Goal: Check status: Check status

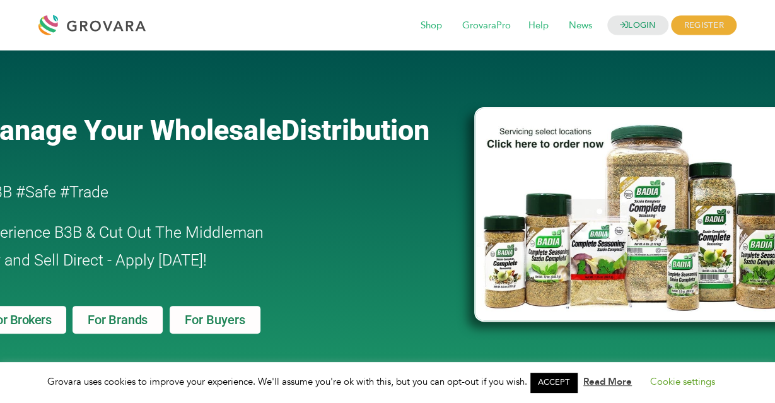
click at [636, 24] on link "LOGIN" at bounding box center [638, 26] width 62 height 20
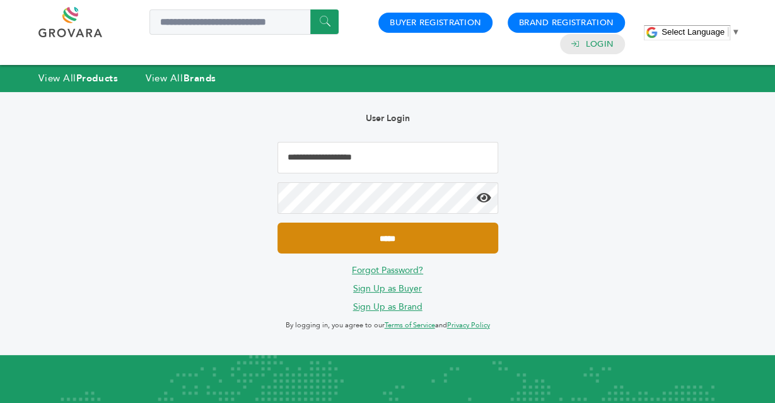
click at [362, 241] on input "*****" at bounding box center [387, 238] width 221 height 31
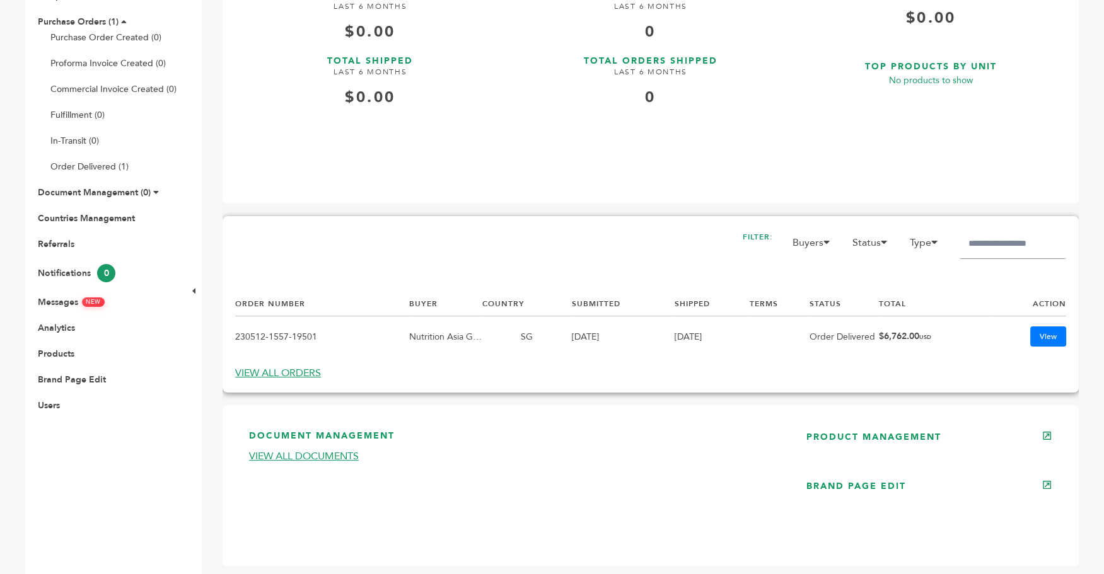
scroll to position [204, 0]
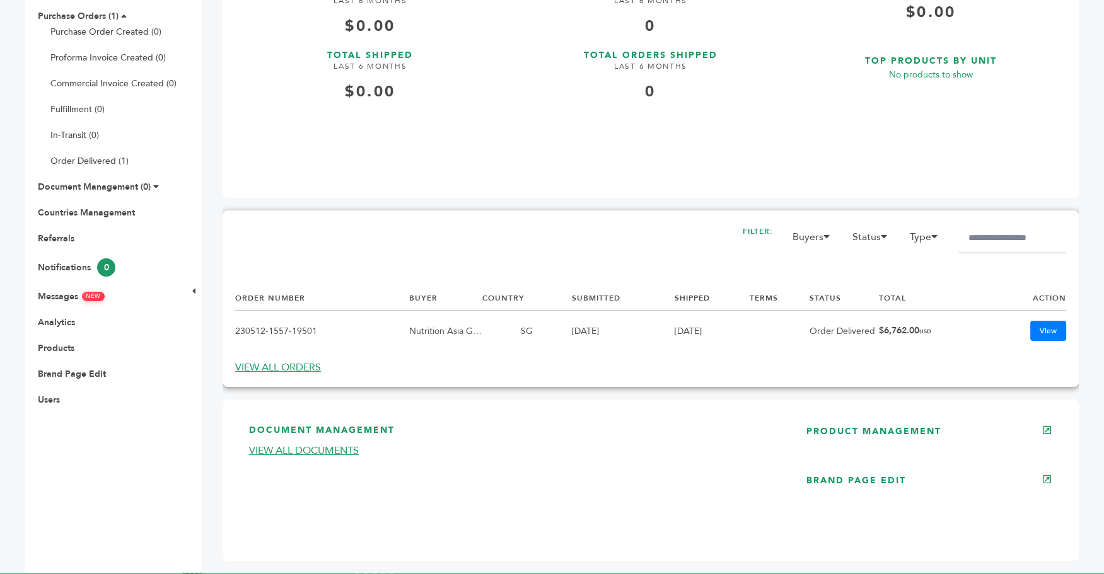
click at [269, 372] on link "VIEW ALL ORDERS" at bounding box center [278, 368] width 86 height 14
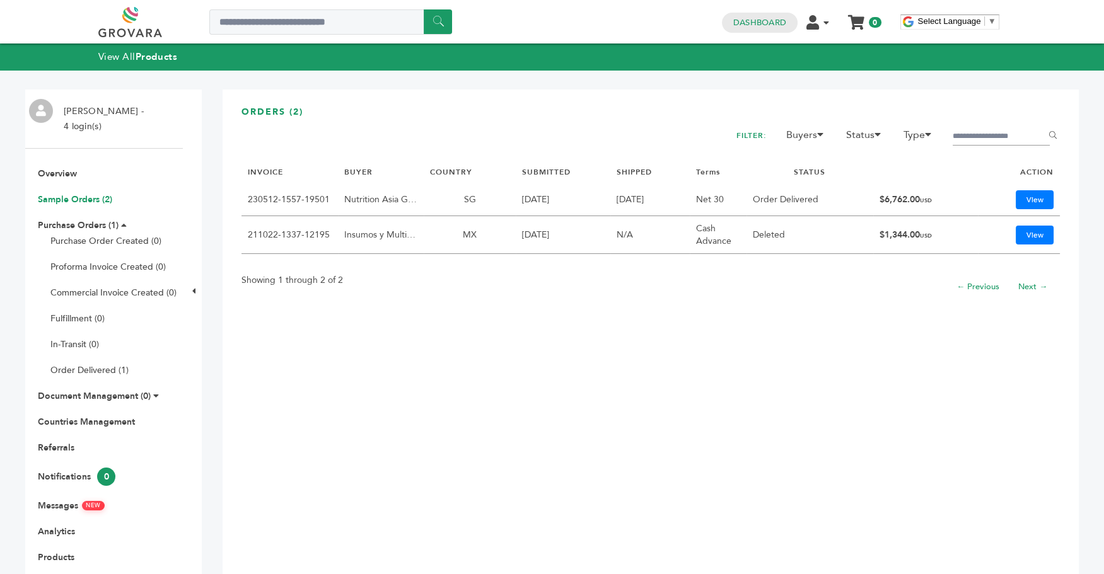
click at [101, 197] on link "Sample Orders (2)" at bounding box center [75, 200] width 74 height 12
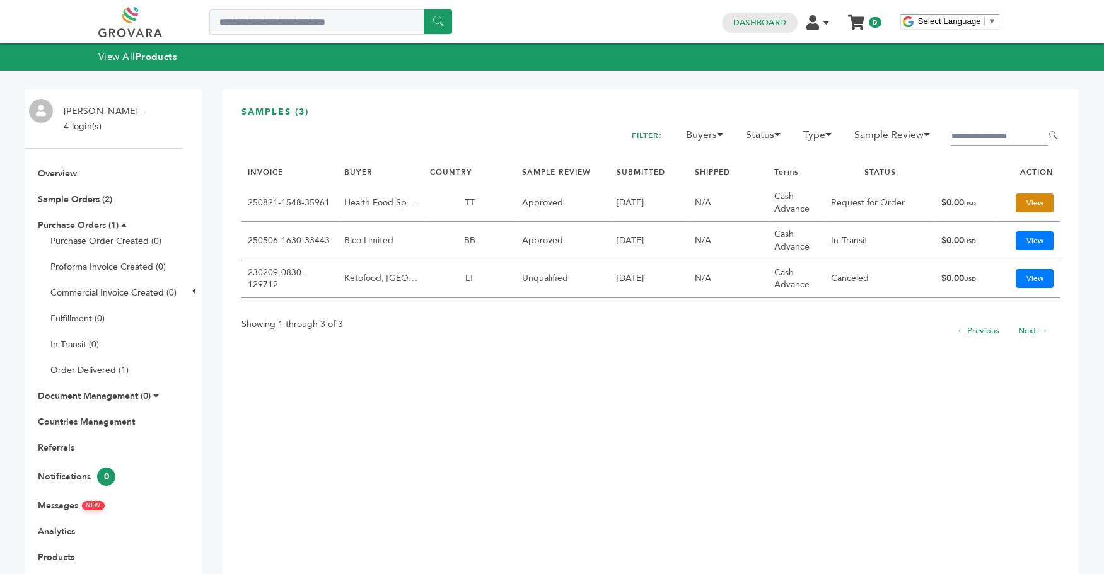
click at [1037, 204] on link "View" at bounding box center [1034, 203] width 38 height 19
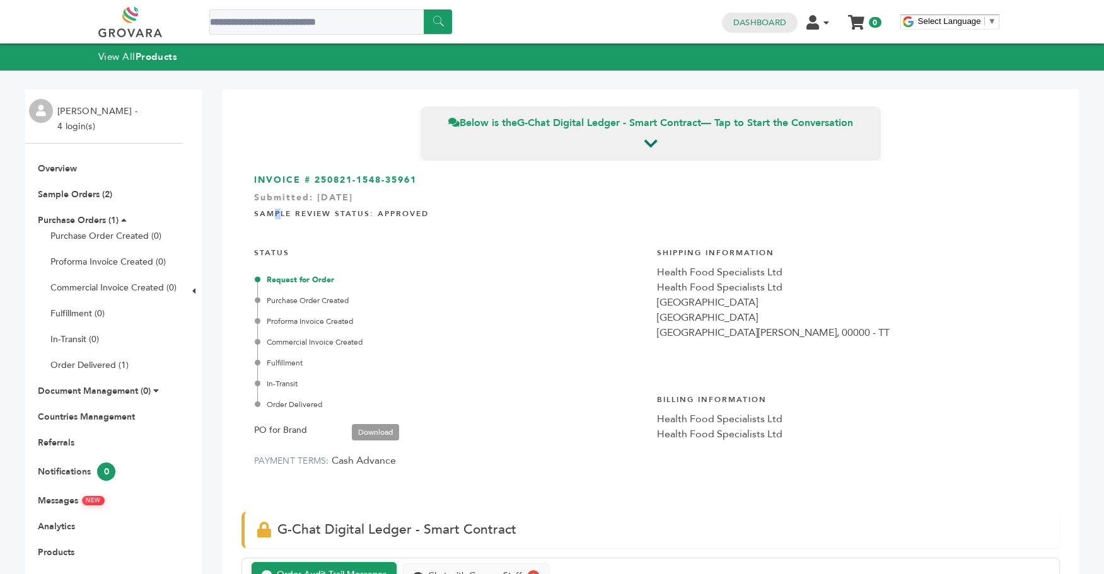
click at [278, 217] on h4 "Sample Review Status: Approved" at bounding box center [650, 212] width 793 height 26
drag, startPoint x: 254, startPoint y: 217, endPoint x: 441, endPoint y: 218, distance: 186.6
click at [441, 218] on div "INVOICE # 250821-1548-35961 Submitted: Aug/21/2025 Sample Review Status: Approv…" at bounding box center [650, 330] width 818 height 338
click at [441, 218] on h4 "Sample Review Status: Approved" at bounding box center [650, 212] width 793 height 26
click at [299, 277] on div "Request for Order" at bounding box center [450, 279] width 387 height 11
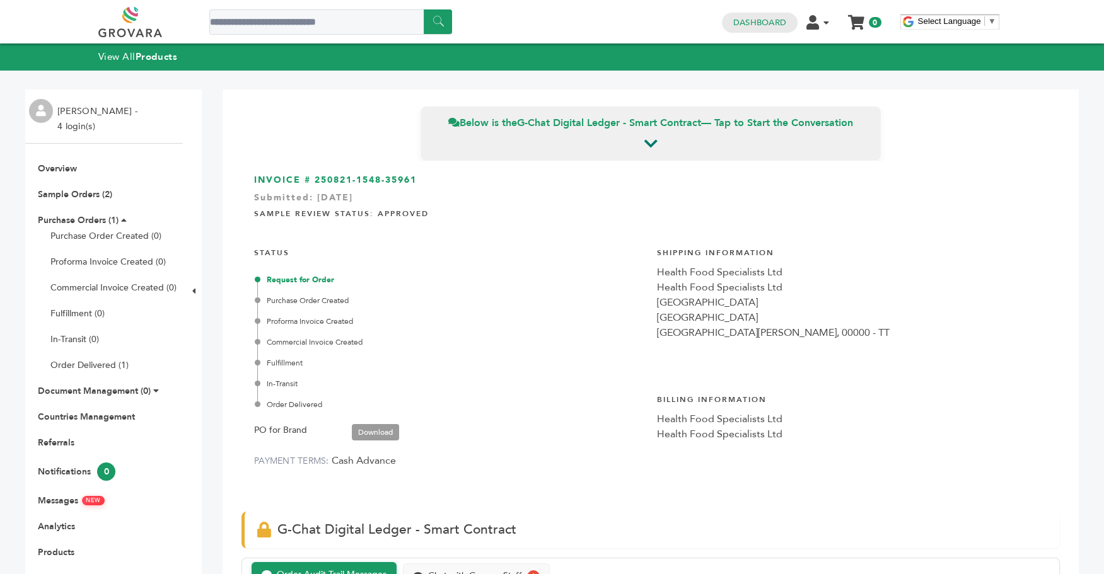
click at [282, 279] on div "Request for Order" at bounding box center [450, 279] width 387 height 11
drag, startPoint x: 258, startPoint y: 197, endPoint x: 402, endPoint y: 187, distance: 144.1
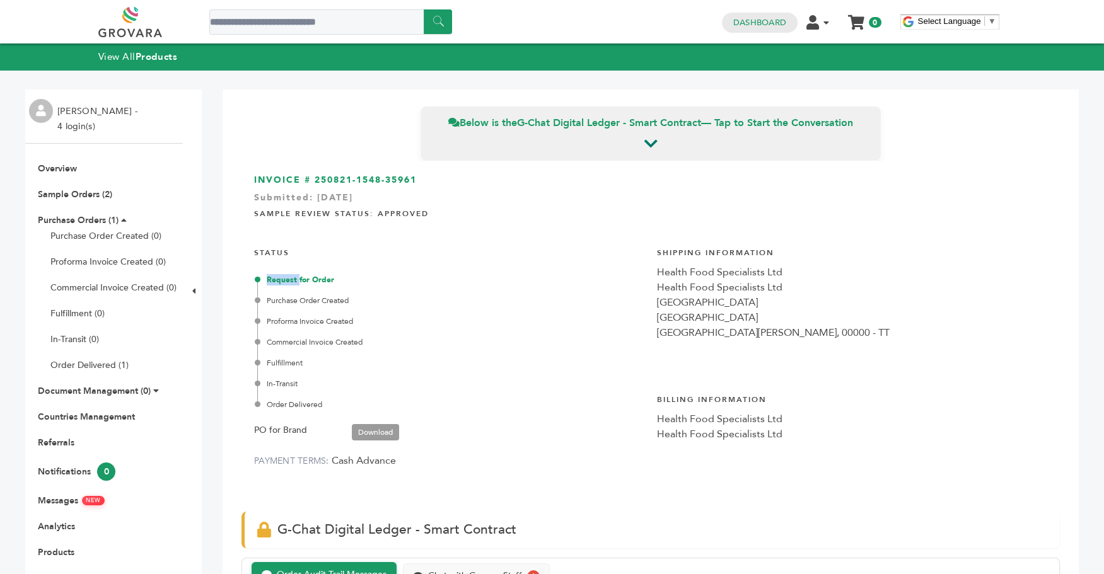
click at [402, 187] on div "INVOICE # 250821-1548-35961 Submitted: Aug/21/2025 Sample Review Status: Approv…" at bounding box center [650, 330] width 818 height 338
click at [405, 195] on div "Submitted: Aug/21/2025" at bounding box center [650, 201] width 793 height 19
drag, startPoint x: 432, startPoint y: 198, endPoint x: 461, endPoint y: 198, distance: 29.0
click at [434, 198] on div "Submitted: Aug/21/2025" at bounding box center [650, 201] width 793 height 19
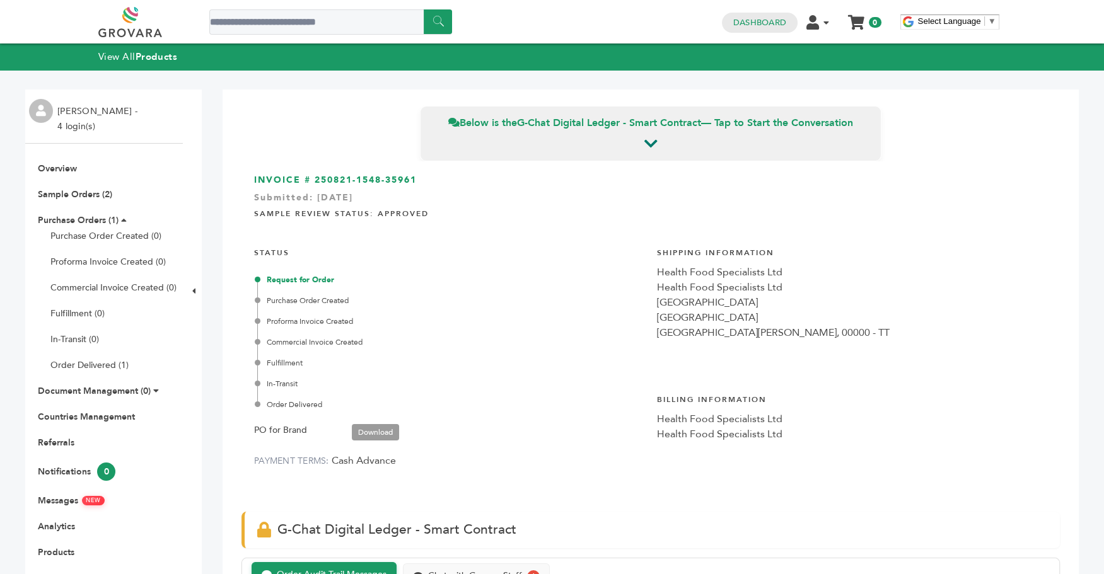
drag, startPoint x: 461, startPoint y: 198, endPoint x: 251, endPoint y: 175, distance: 211.8
click at [251, 175] on div "INVOICE # 250821-1548-35961 Submitted: Aug/21/2025 Sample Review Status: Approv…" at bounding box center [650, 330] width 818 height 338
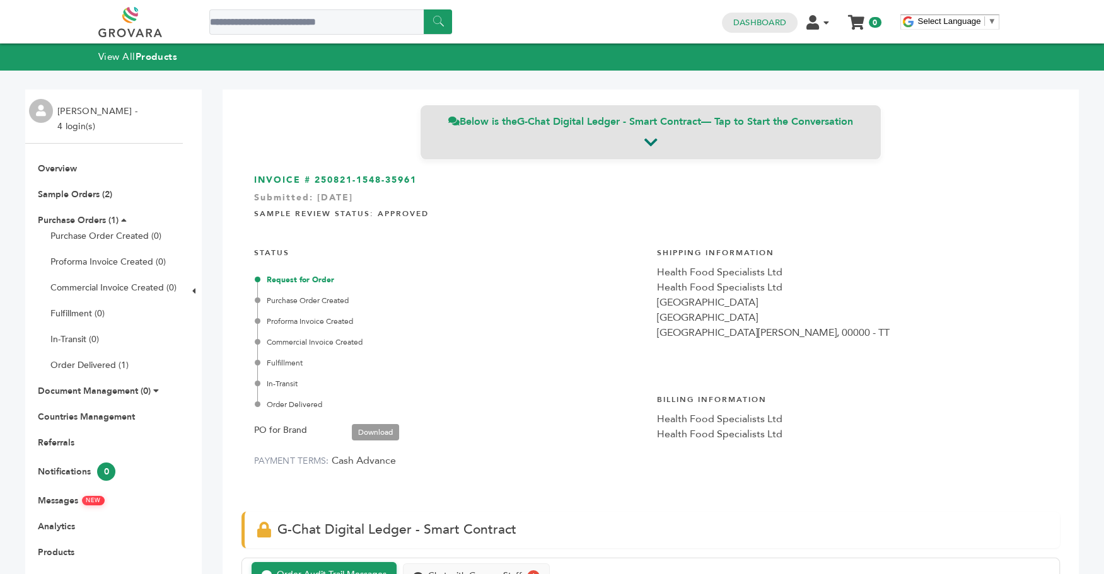
click at [659, 140] on div "Below is the G-Chat Digital Ledger - Smart Contract — Tap to Start the Conversa…" at bounding box center [650, 132] width 461 height 55
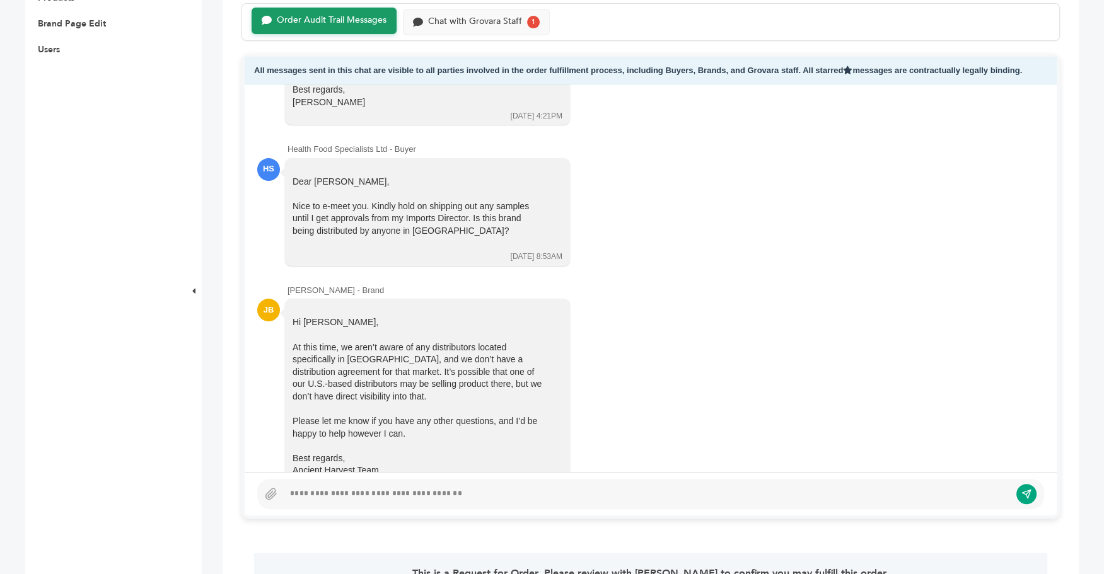
scroll to position [527, 0]
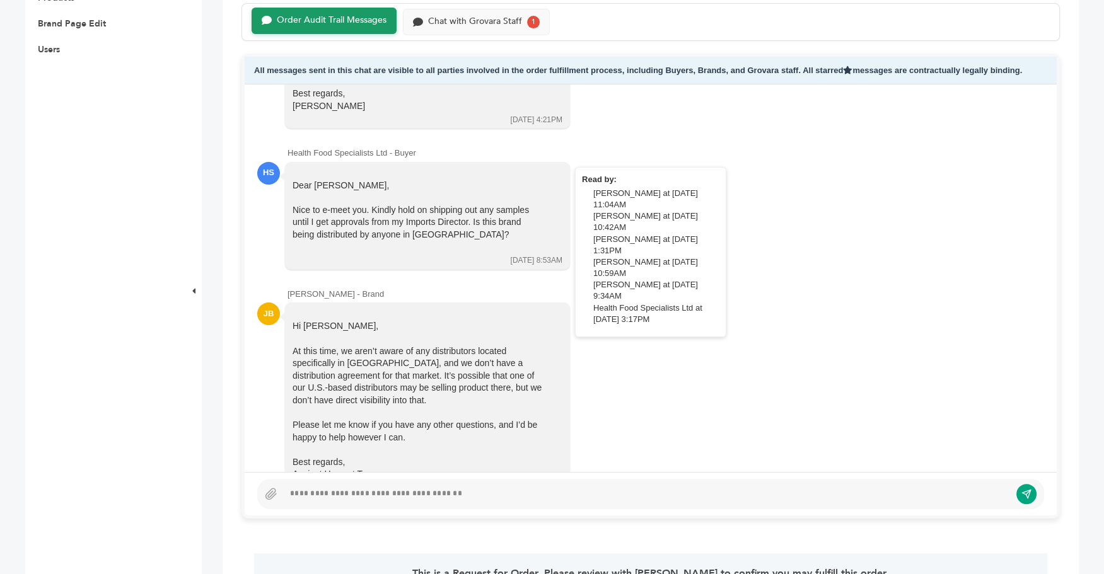
drag, startPoint x: 292, startPoint y: 211, endPoint x: 507, endPoint y: 221, distance: 215.8
click at [507, 221] on div "Dear John, Nice to e-meet you. Kindly hold on shipping out any samples until I …" at bounding box center [427, 216] width 285 height 108
click at [507, 221] on div "Nice to e-meet you. Kindly hold on shipping out any samples until I get approva…" at bounding box center [418, 222] width 252 height 37
click at [522, 221] on div "Nice to e-meet you. Kindly hold on shipping out any samples until I get approva…" at bounding box center [418, 222] width 252 height 37
drag, startPoint x: 530, startPoint y: 221, endPoint x: 286, endPoint y: 166, distance: 250.5
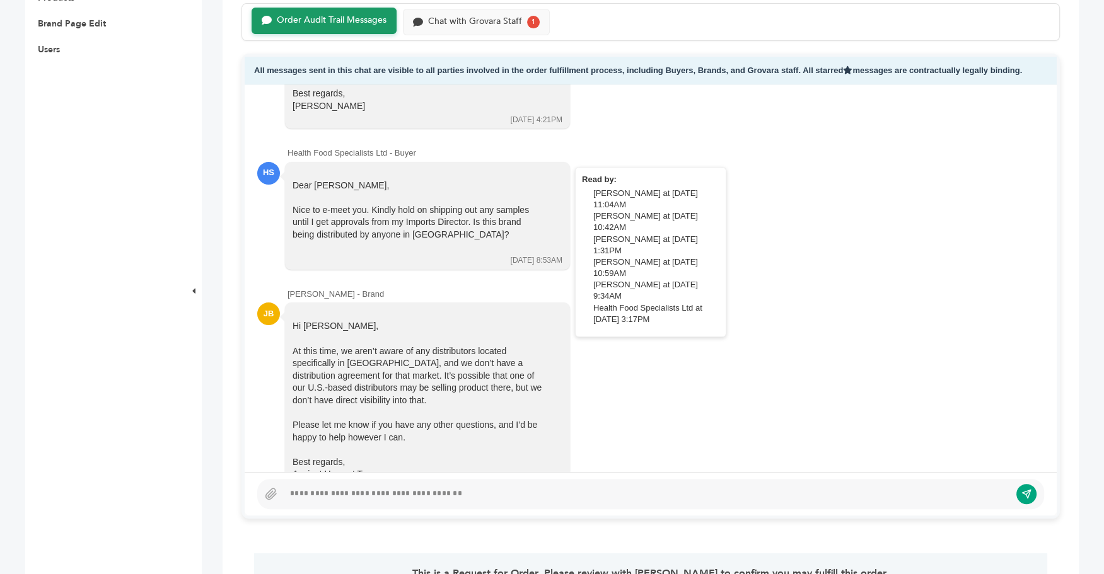
click at [286, 166] on div "Dear John, Nice to e-meet you. Kindly hold on shipping out any samples until I …" at bounding box center [427, 216] width 285 height 108
click at [330, 180] on div "Dear John, Nice to e-meet you. Kindly hold on shipping out any samples until I …" at bounding box center [418, 217] width 252 height 74
drag, startPoint x: 295, startPoint y: 170, endPoint x: 504, endPoint y: 225, distance: 216.3
click at [504, 225] on div "Dear John, Nice to e-meet you. Kindly hold on shipping out any samples until I …" at bounding box center [418, 217] width 252 height 74
click at [504, 225] on div "Nice to e-meet you. Kindly hold on shipping out any samples until I get approva…" at bounding box center [418, 222] width 252 height 37
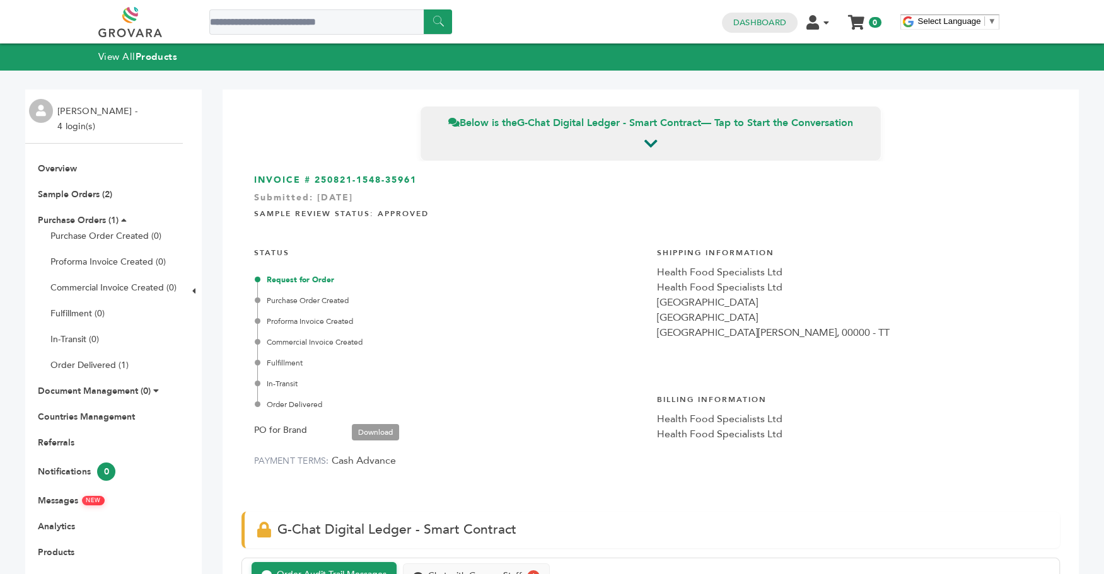
scroll to position [341, 0]
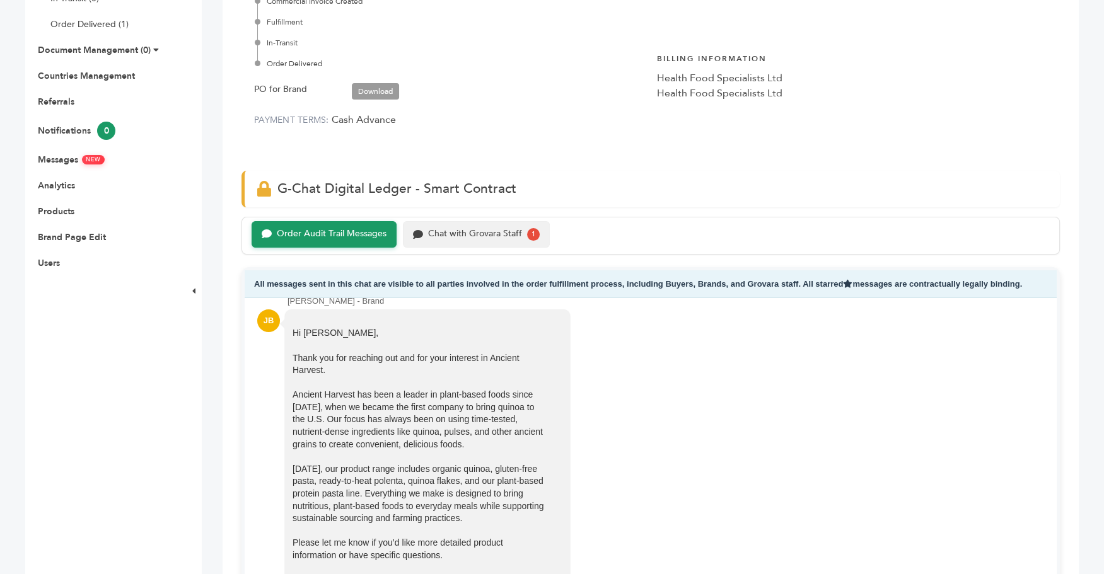
click at [483, 238] on div "Chat with Grovara Staff" at bounding box center [475, 234] width 94 height 11
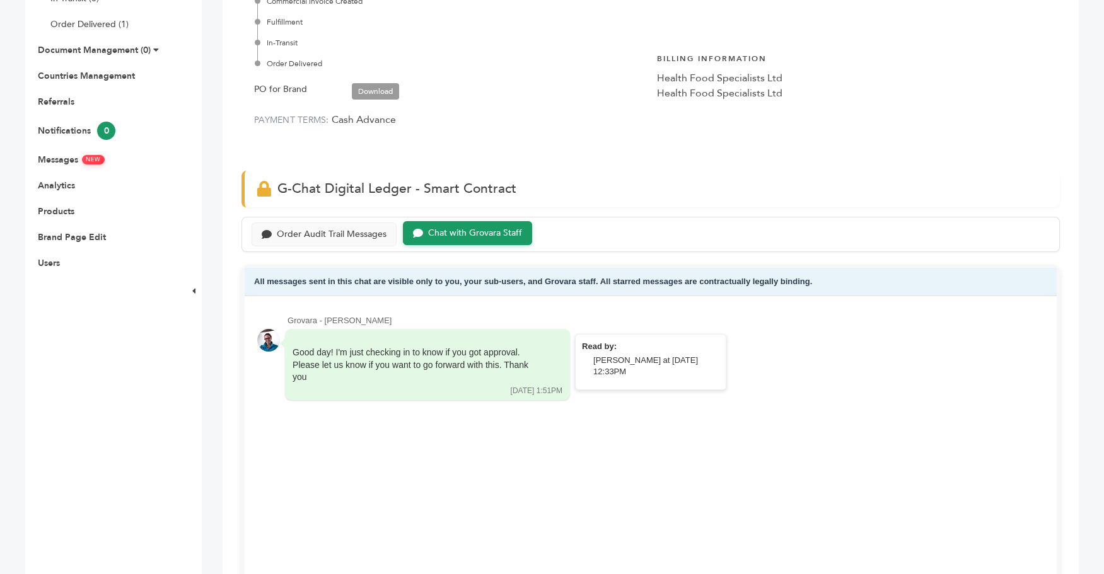
drag, startPoint x: 316, startPoint y: 364, endPoint x: 524, endPoint y: 365, distance: 208.0
click at [524, 365] on div "Good day! I'm just checking in to know if you got approval. Please let us know …" at bounding box center [418, 365] width 252 height 37
drag, startPoint x: 398, startPoint y: 378, endPoint x: 294, endPoint y: 352, distance: 107.6
click at [294, 352] on div "Good day! I'm just checking in to know if you got approval. Please let us know …" at bounding box center [418, 365] width 252 height 37
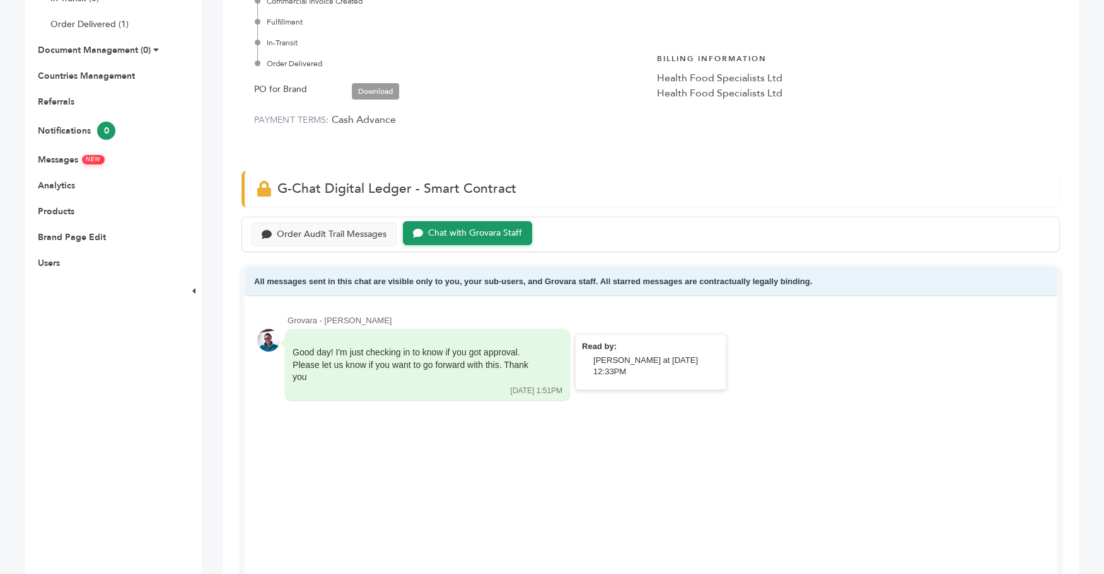
drag, startPoint x: 294, startPoint y: 351, endPoint x: 451, endPoint y: 383, distance: 160.1
click at [451, 383] on div "Good day! I'm just checking in to know if you got approval. Please let us know …" at bounding box center [418, 365] width 252 height 37
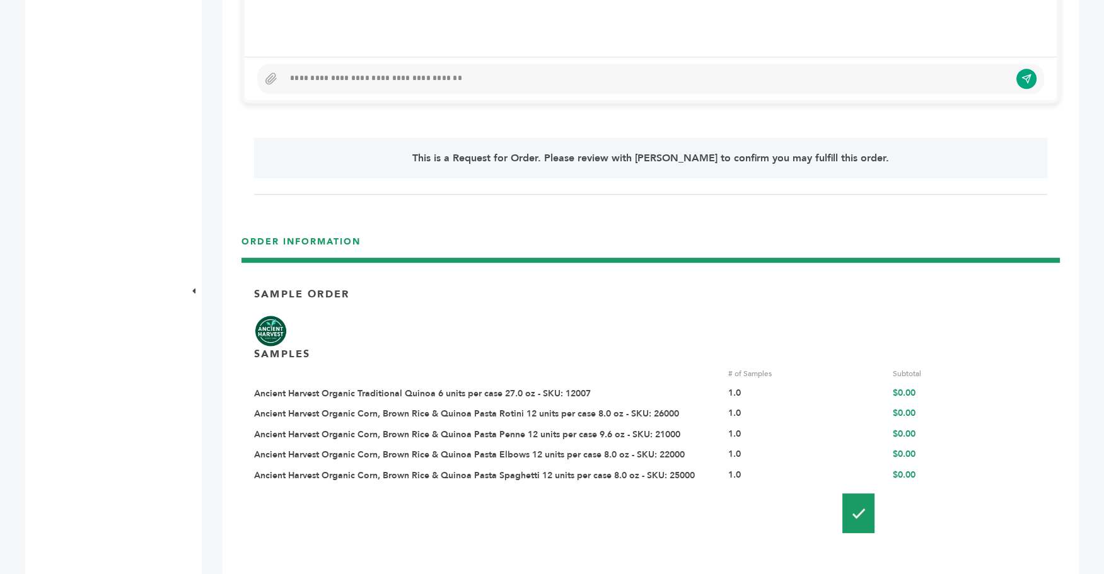
scroll to position [1024, 0]
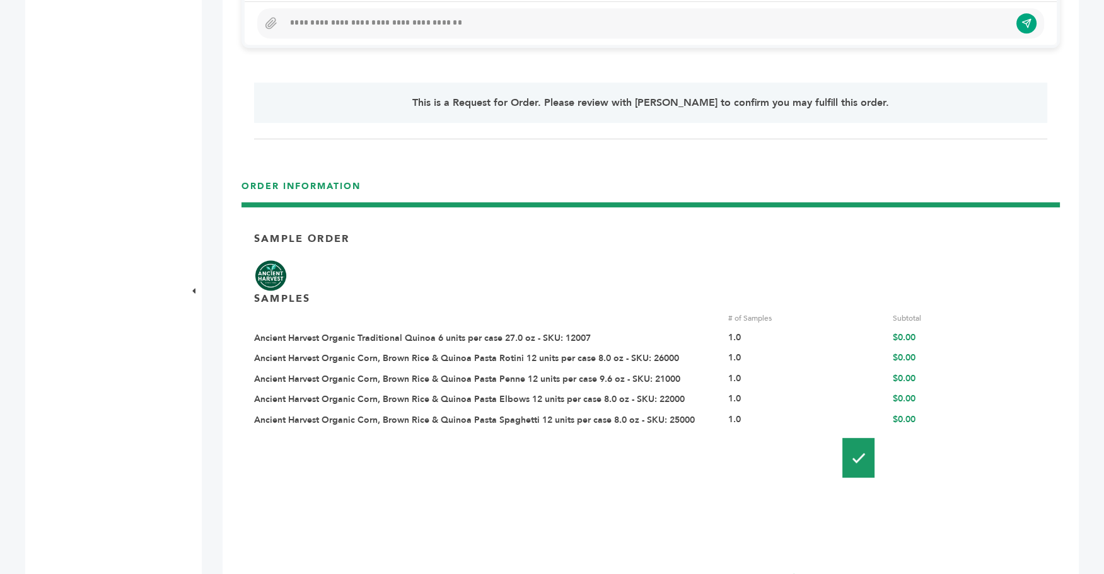
drag, startPoint x: 449, startPoint y: 332, endPoint x: 932, endPoint y: 423, distance: 490.8
click at [932, 423] on div "# of Samples Subtotal Ancient Harvest Organic Traditional Quinoa 6 units per ca…" at bounding box center [650, 370] width 793 height 114
click at [932, 423] on div "$0.00" at bounding box center [969, 420] width 155 height 13
drag, startPoint x: 974, startPoint y: 415, endPoint x: 254, endPoint y: 311, distance: 727.3
click at [223, 307] on div "Below is the G-Chat Digital Ledger - Smart Contract — Tap to Start the Conversa…" at bounding box center [651, 365] width 856 height 2598
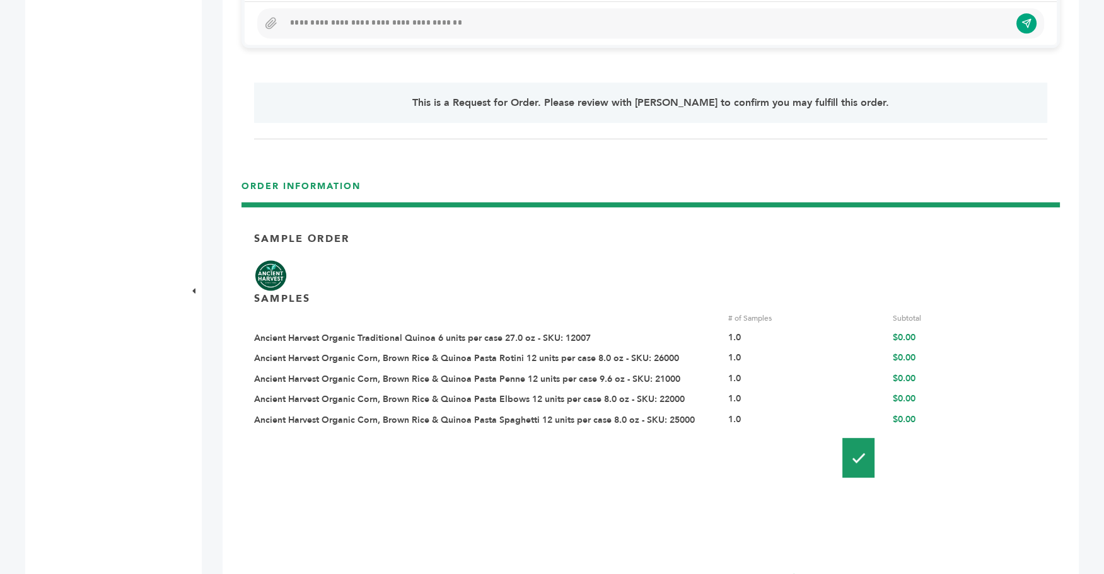
click at [429, 330] on div "# of Samples Subtotal Ancient Harvest Organic Traditional Quinoa 6 units per ca…" at bounding box center [650, 370] width 793 height 114
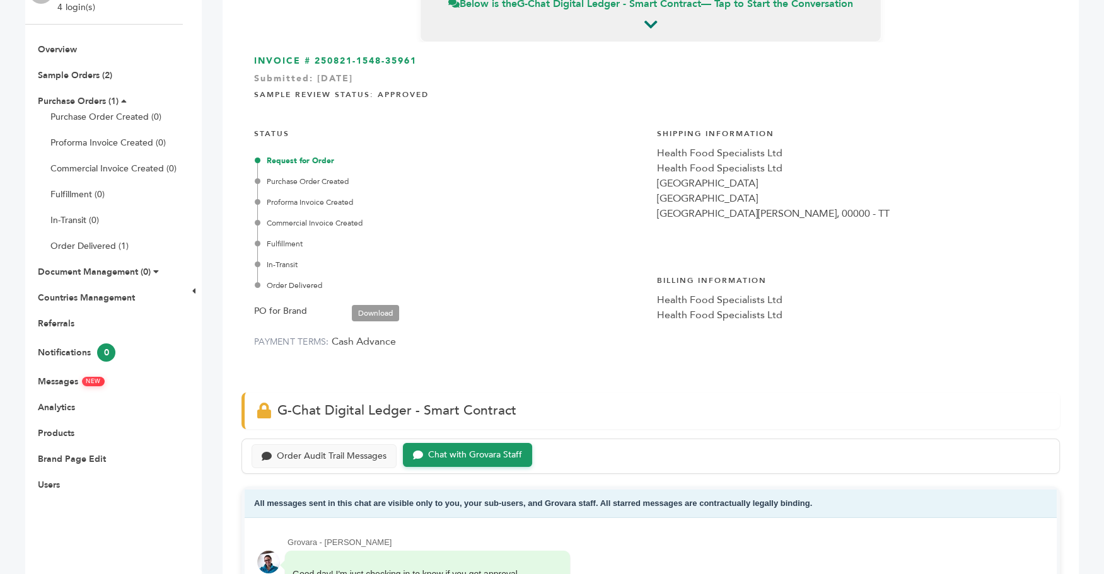
scroll to position [0, 0]
